Goal: Task Accomplishment & Management: Manage account settings

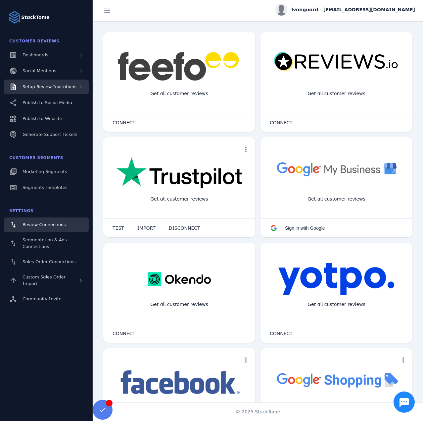
click at [63, 82] on div "Setup Review Invitations" at bounding box center [46, 87] width 85 height 15
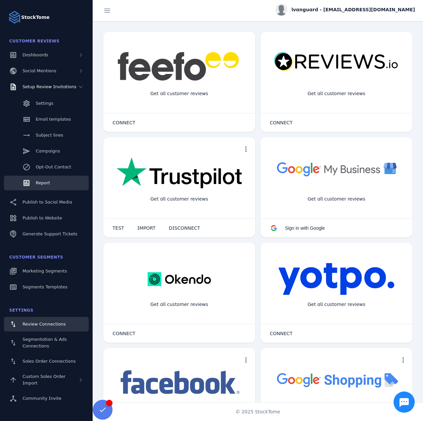
click at [36, 184] on span "Report" at bounding box center [43, 182] width 14 height 5
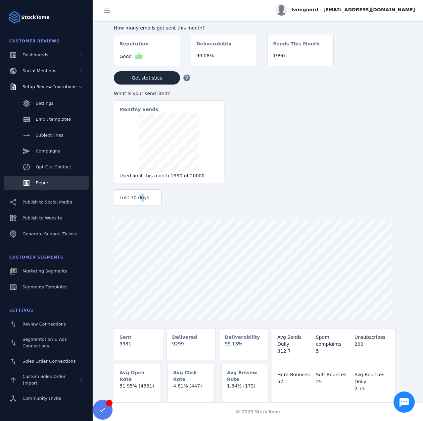
click at [139, 205] on div "Last 30 days" at bounding box center [138, 198] width 36 height 16
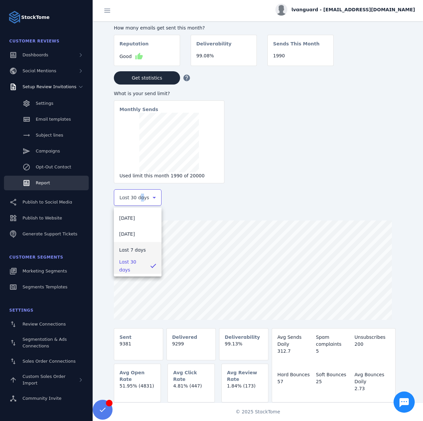
click at [145, 251] on mat-option "Last 7 days" at bounding box center [138, 250] width 48 height 16
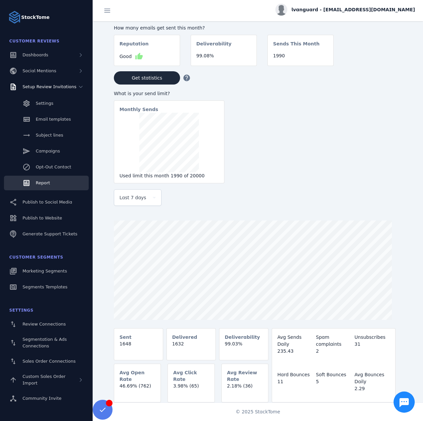
click at [354, 8] on span "lvanguard - cs_lvanguard@stacktome.com" at bounding box center [354, 9] width 124 height 7
click at [393, 69] on button "Sign out" at bounding box center [392, 64] width 48 height 16
